Goal: Task Accomplishment & Management: Manage account settings

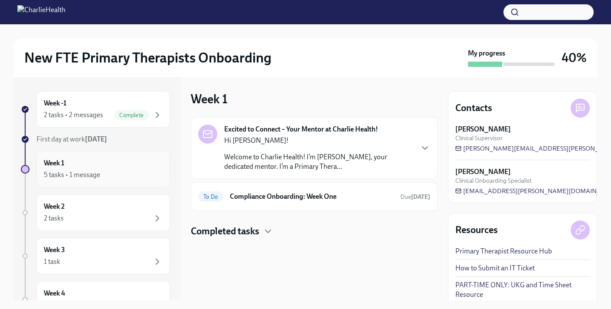
click at [145, 176] on div "5 tasks • 1 message" at bounding box center [103, 175] width 119 height 10
click at [121, 214] on div "2 tasks" at bounding box center [103, 218] width 119 height 10
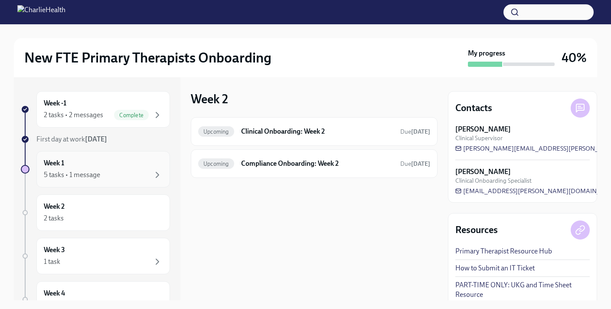
click at [143, 176] on div "5 tasks • 1 message" at bounding box center [103, 175] width 119 height 10
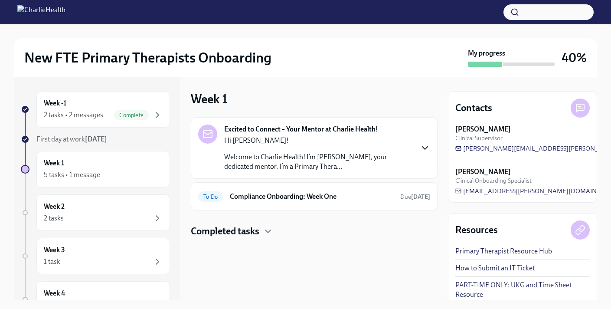
click at [425, 147] on icon "button" at bounding box center [425, 148] width 10 height 10
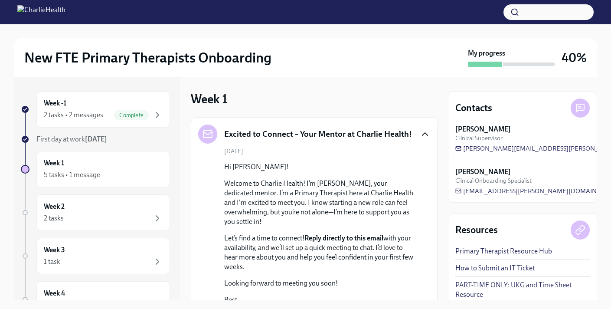
click at [425, 147] on div "[DATE] Hi [PERSON_NAME]! Welcome to Charlie Health! I’m [PERSON_NAME], your ded…" at bounding box center [314, 245] width 232 height 196
click at [424, 134] on icon "button" at bounding box center [425, 134] width 10 height 10
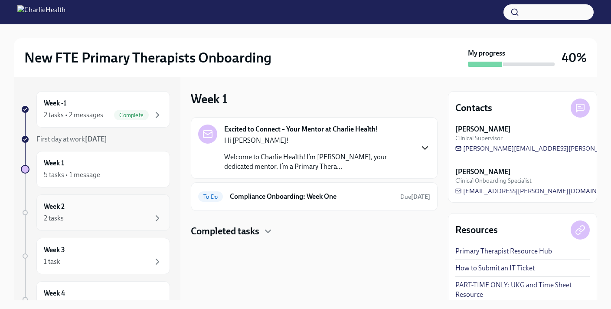
click at [126, 202] on div "Week 2 2 tasks" at bounding box center [103, 213] width 119 height 22
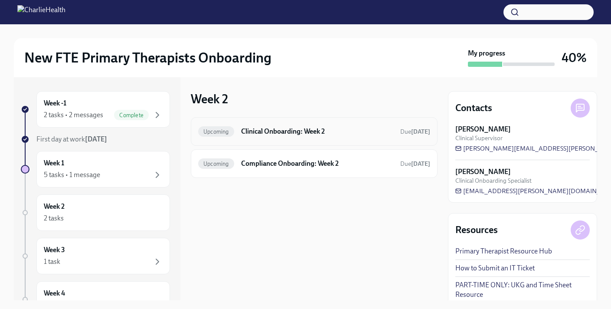
click at [264, 136] on div "Upcoming Clinical Onboarding: Week 2 Due [DATE]" at bounding box center [314, 131] width 232 height 14
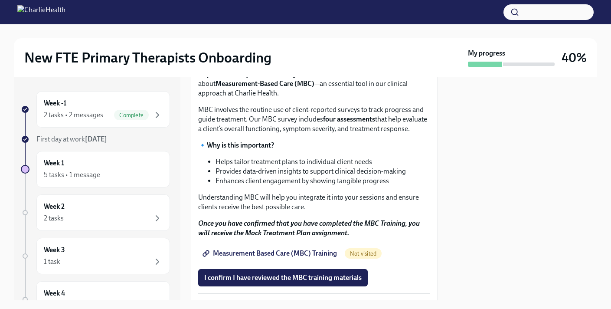
scroll to position [413, 0]
